Goal: Task Accomplishment & Management: Manage account settings

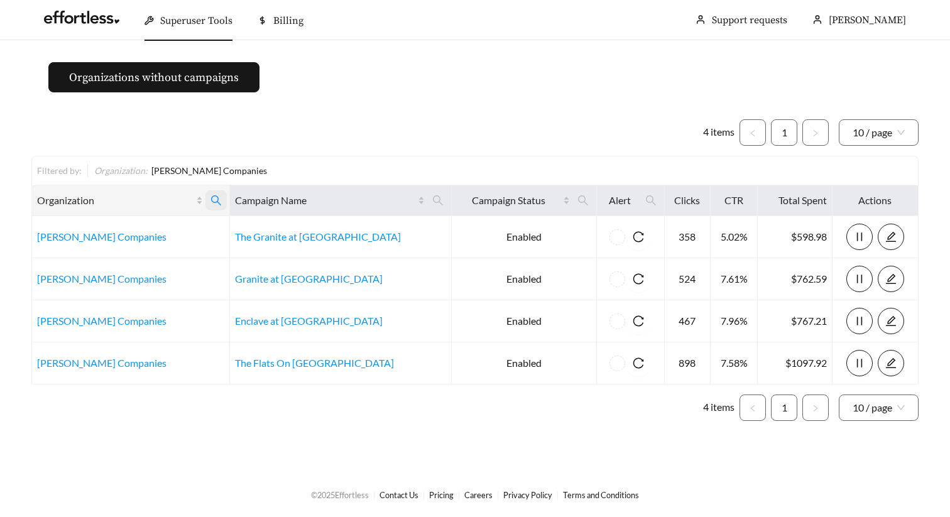
click at [221, 202] on icon "search" at bounding box center [216, 200] width 10 height 10
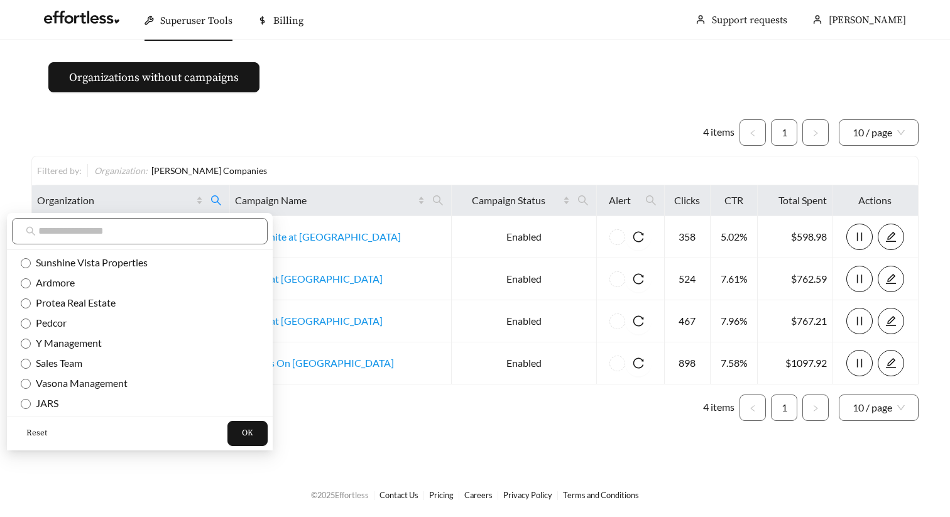
click at [33, 431] on span "Reset" at bounding box center [36, 433] width 21 height 13
click at [228, 438] on button "OK" at bounding box center [248, 433] width 40 height 25
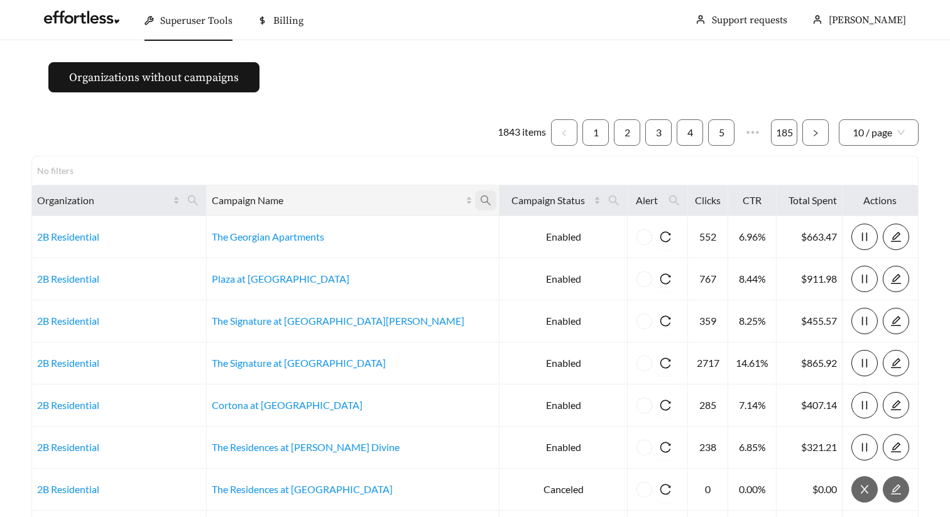
click at [480, 197] on icon "search" at bounding box center [485, 200] width 11 height 11
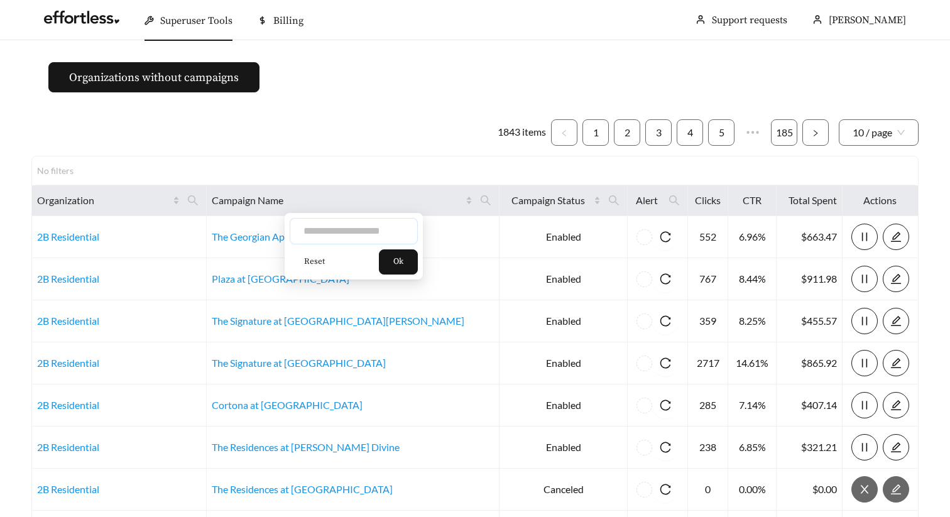
click at [358, 235] on input "text" at bounding box center [354, 231] width 128 height 26
type input "****"
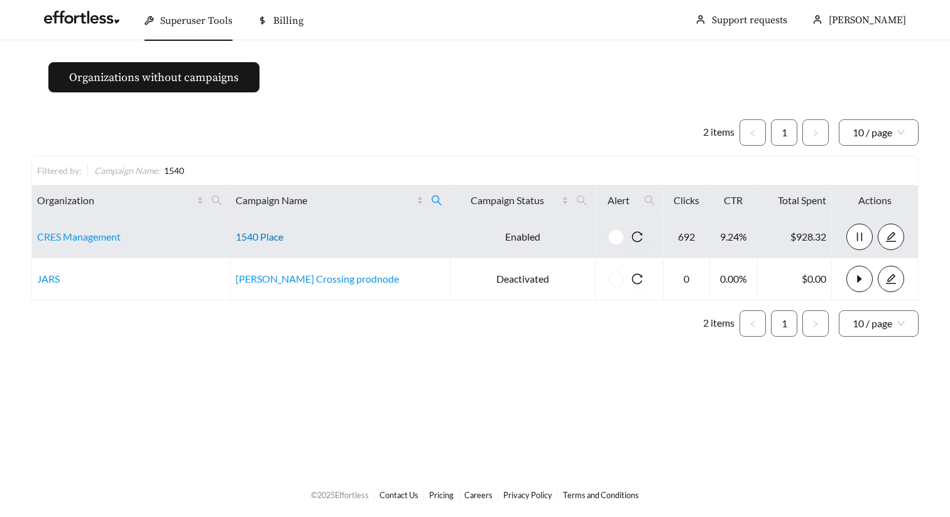
click at [283, 232] on link "1540 Place" at bounding box center [260, 237] width 48 height 12
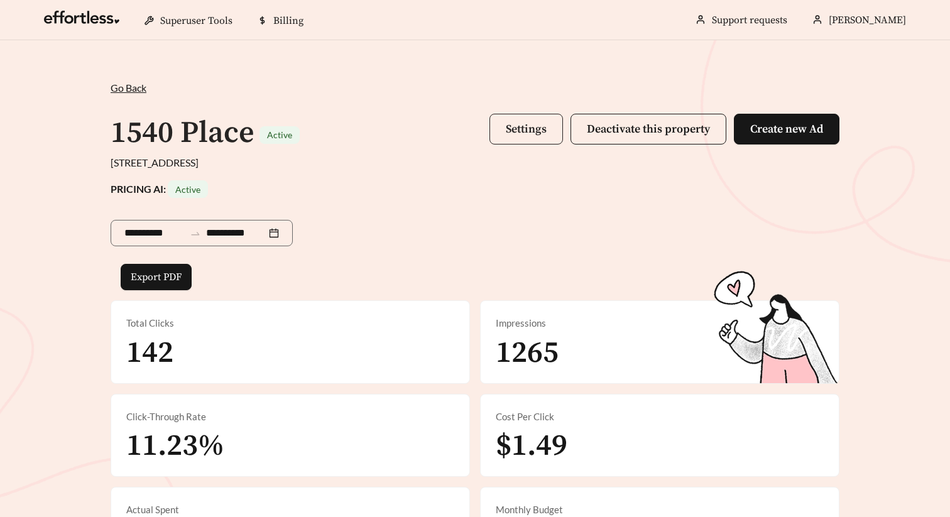
click at [505, 142] on button "Settings" at bounding box center [527, 129] width 74 height 31
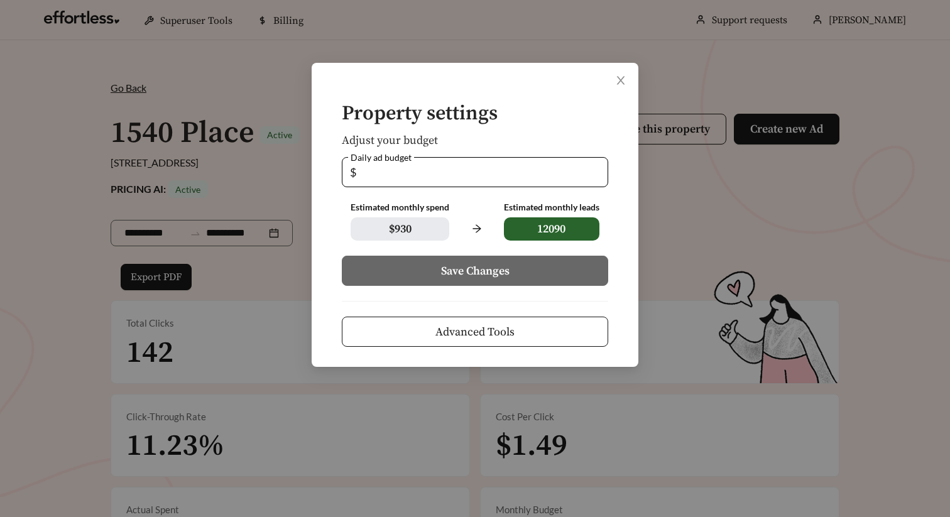
click at [444, 337] on span "Advanced Tools" at bounding box center [475, 332] width 79 height 17
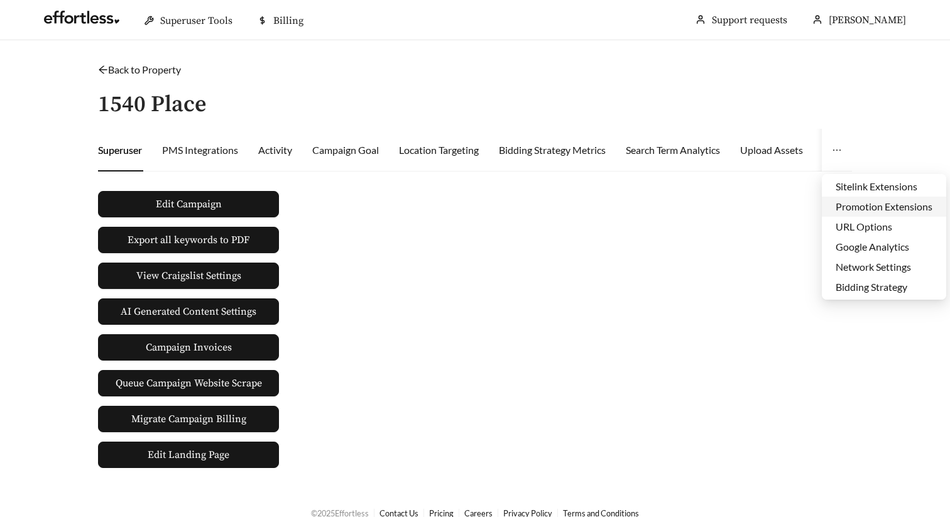
click at [862, 209] on li "Promotion Extensions" at bounding box center [884, 207] width 124 height 20
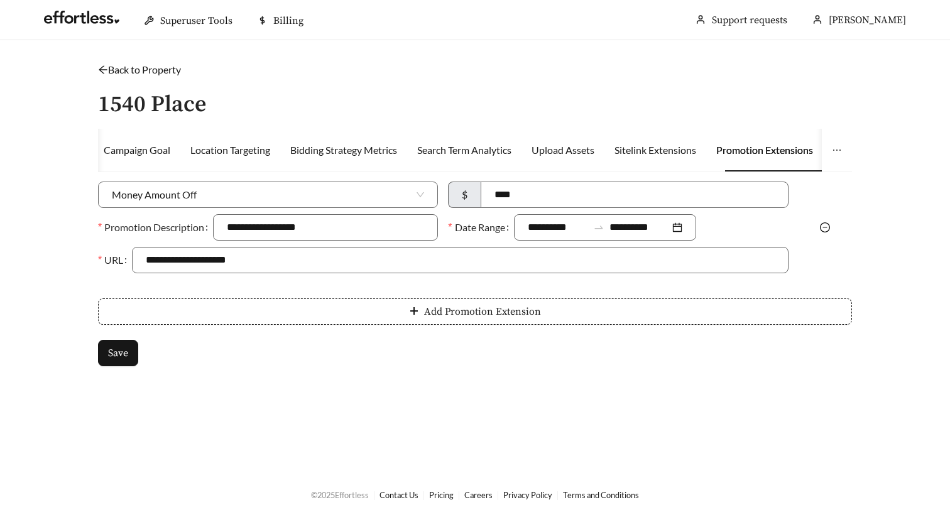
click at [822, 228] on icon "minus-circle" at bounding box center [825, 228] width 10 height 10
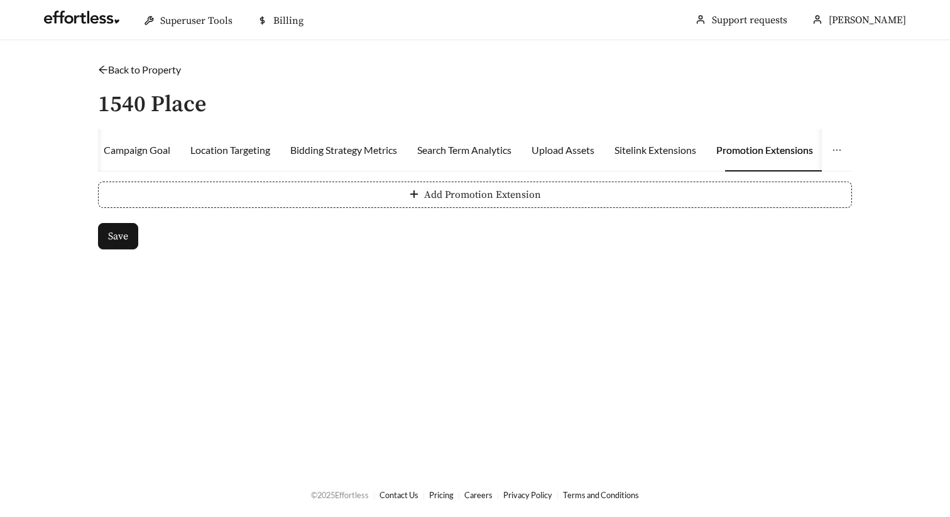
click at [490, 187] on span "Add Promotion Extension" at bounding box center [482, 194] width 117 height 15
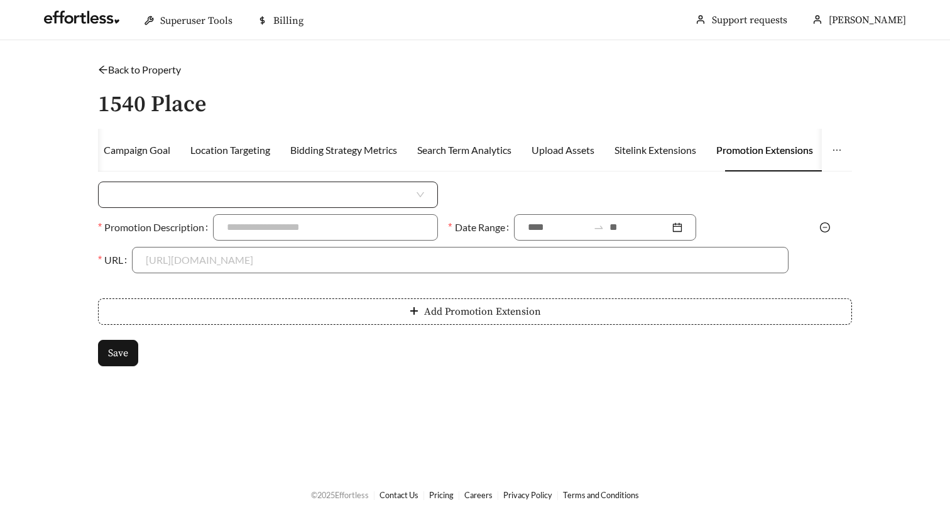
click at [345, 197] on input "search" at bounding box center [263, 194] width 302 height 25
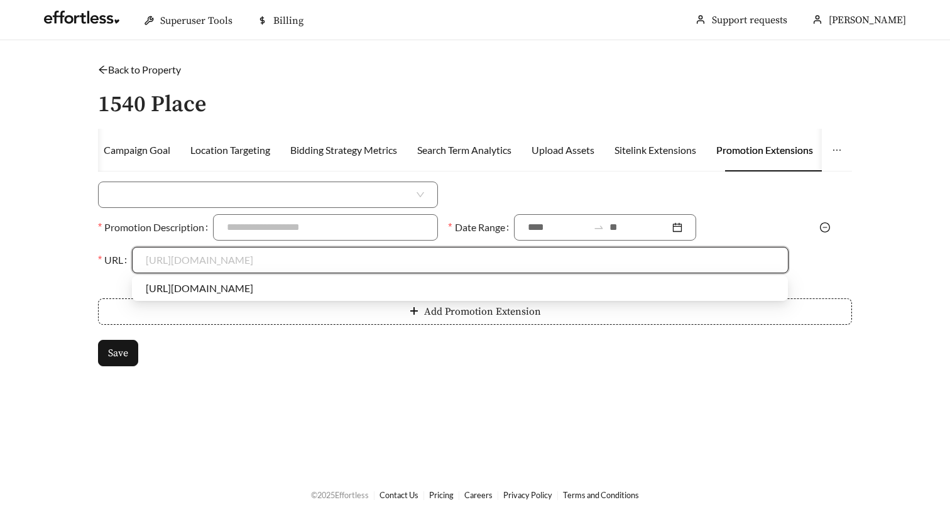
click at [307, 256] on input "URL" at bounding box center [460, 260] width 629 height 25
click at [298, 197] on input "search" at bounding box center [263, 194] width 302 height 25
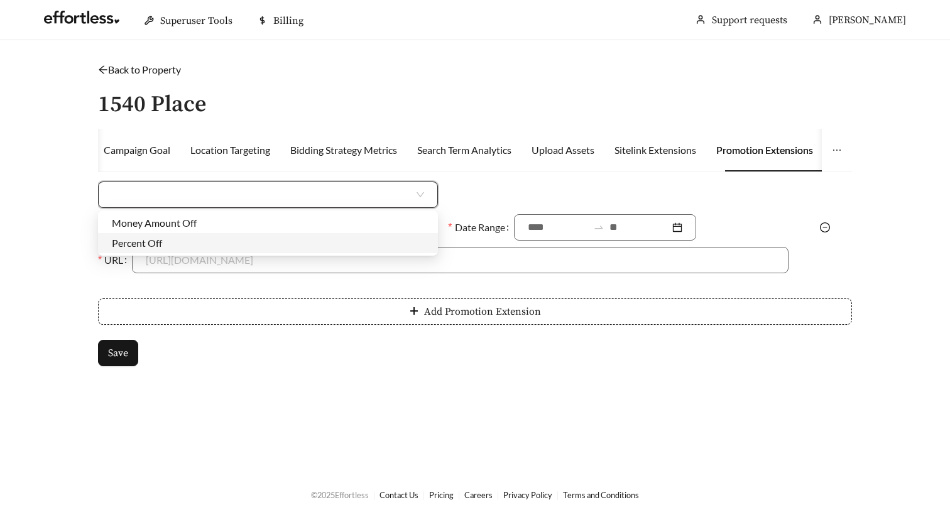
click at [300, 243] on div "Percent Off" at bounding box center [268, 243] width 312 height 14
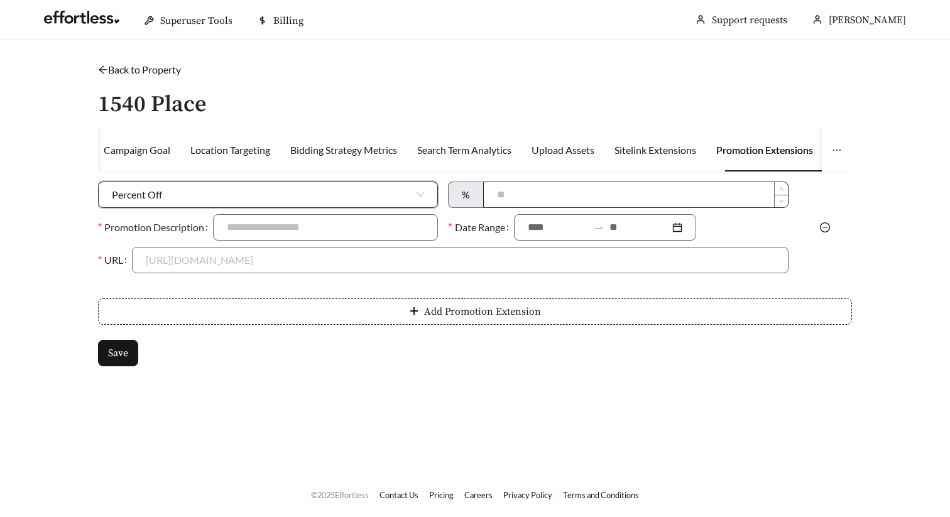
click at [520, 187] on input at bounding box center [636, 194] width 304 height 25
type input "***"
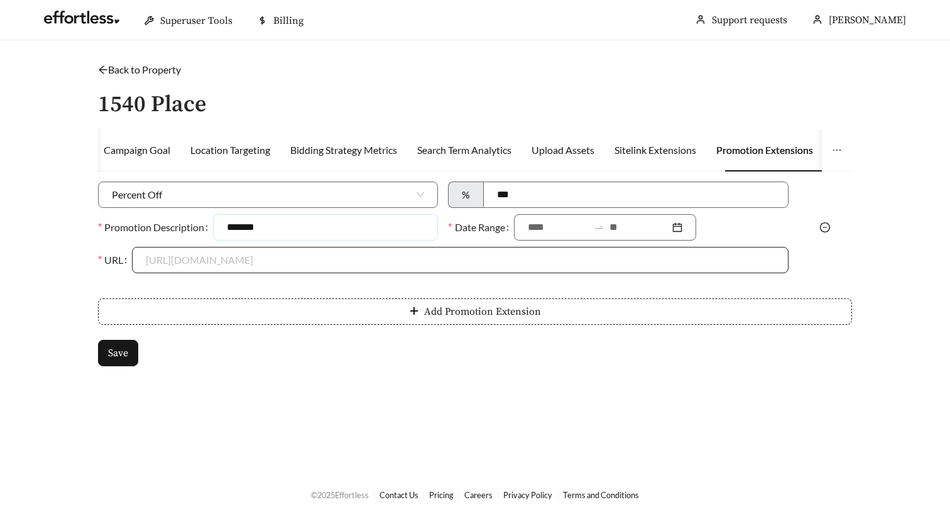
type input "**********"
click at [537, 233] on input at bounding box center [558, 227] width 60 height 15
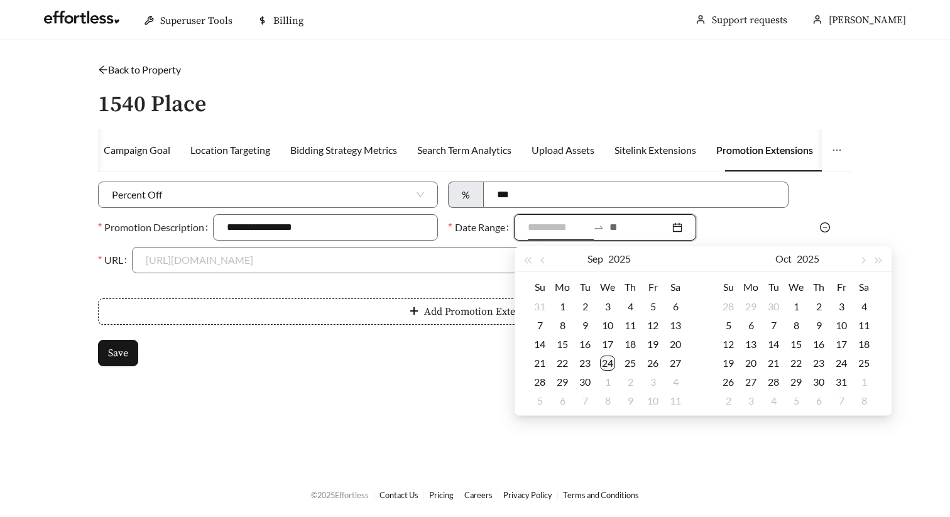
type input "**********"
click at [610, 360] on div "24" at bounding box center [607, 363] width 15 height 15
type input "**********"
click at [799, 342] on div "15" at bounding box center [796, 344] width 15 height 15
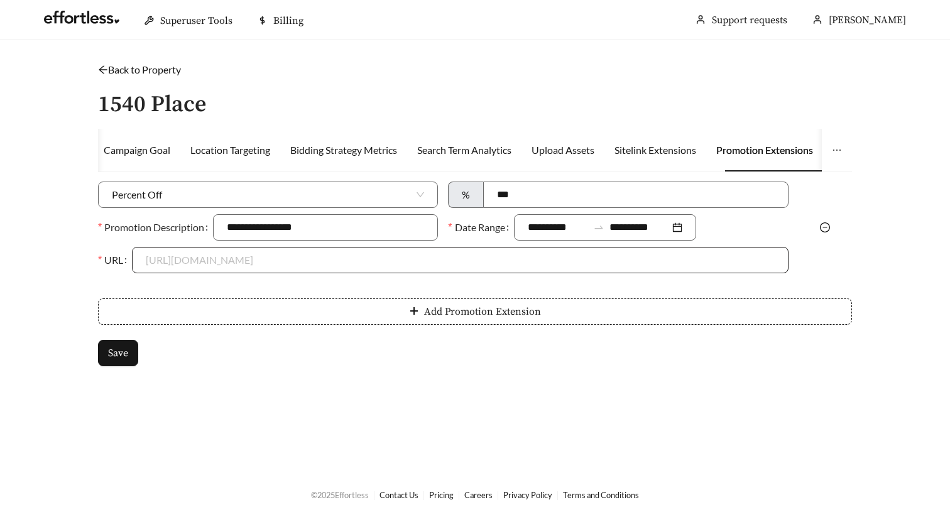
click at [350, 272] on input "URL" at bounding box center [460, 260] width 629 height 25
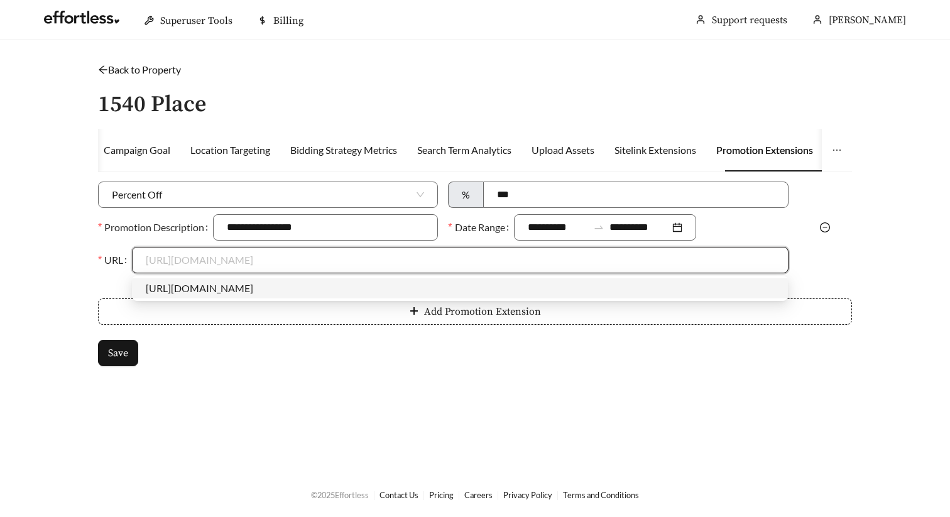
click at [313, 286] on div "https://1540place.com" at bounding box center [460, 289] width 629 height 14
type input "**********"
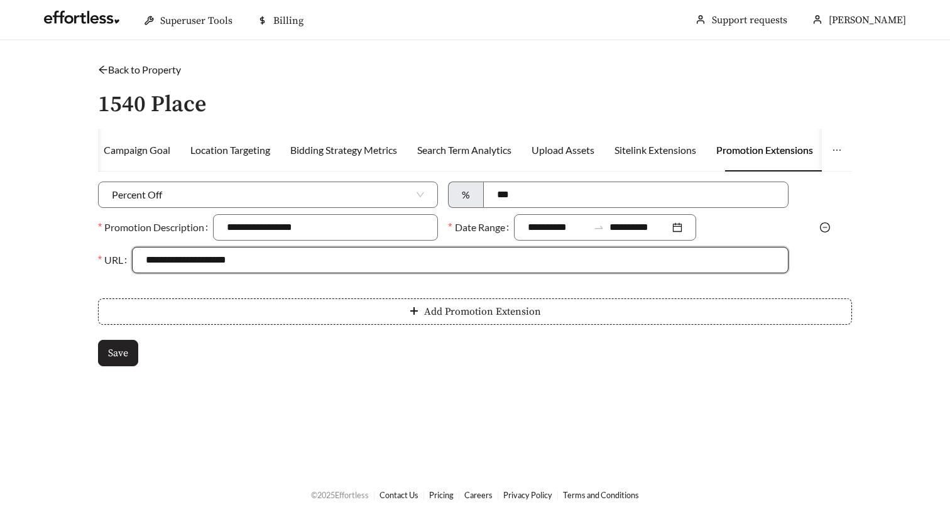
click at [121, 343] on button "Save" at bounding box center [118, 353] width 40 height 26
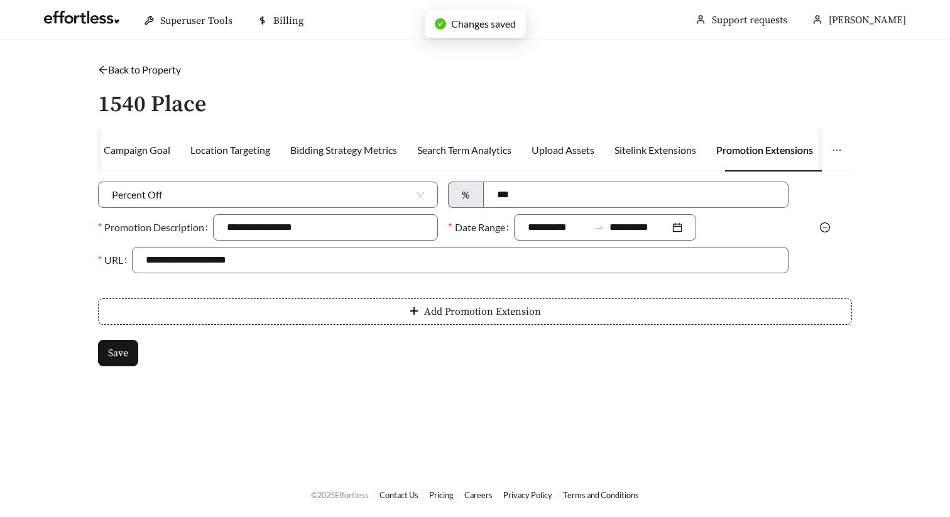
click at [138, 67] on link "Back to Property" at bounding box center [139, 69] width 83 height 12
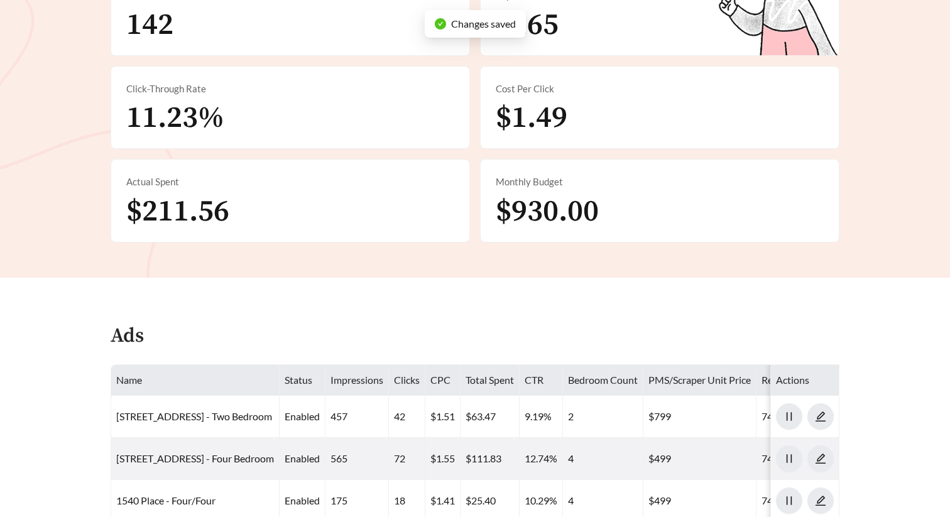
scroll to position [490, 0]
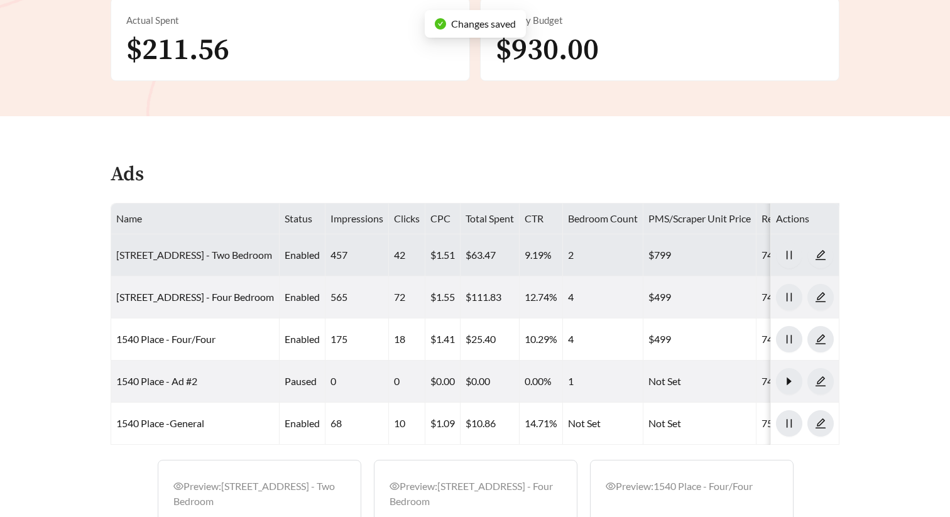
click at [191, 254] on link "1540 Place - Two Bedroom" at bounding box center [194, 255] width 156 height 12
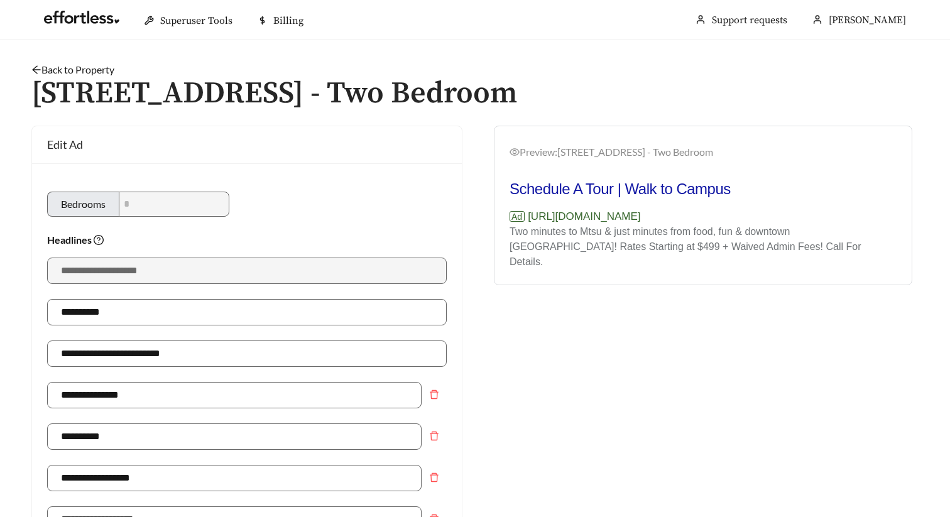
click at [105, 77] on h1 "1540 Place - Two Bedroom" at bounding box center [475, 93] width 888 height 33
click at [101, 68] on link "Back to Property" at bounding box center [72, 69] width 83 height 12
